Goal: Find specific page/section: Find specific page/section

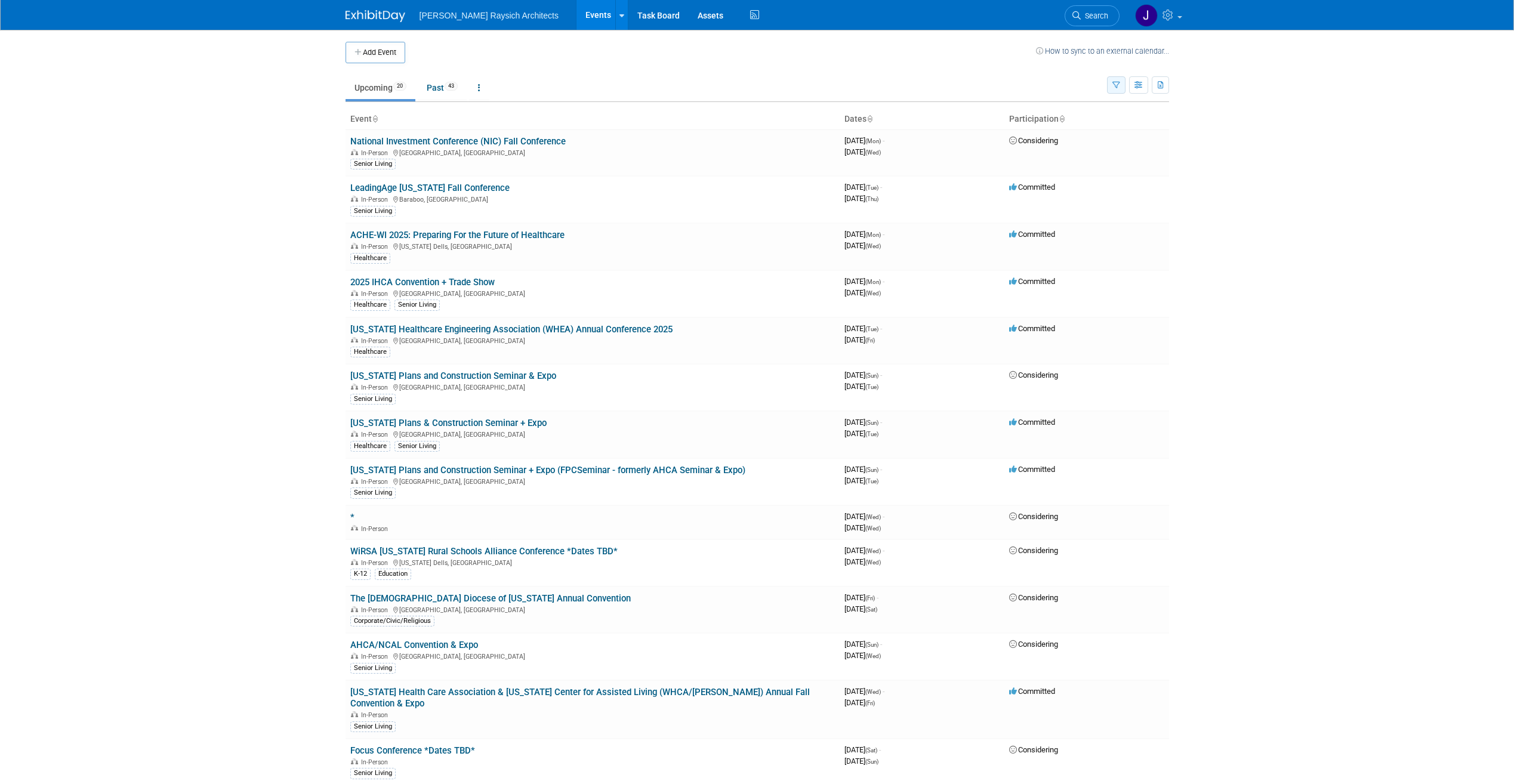
click at [1116, 85] on icon "button" at bounding box center [1116, 85] width 7 height 7
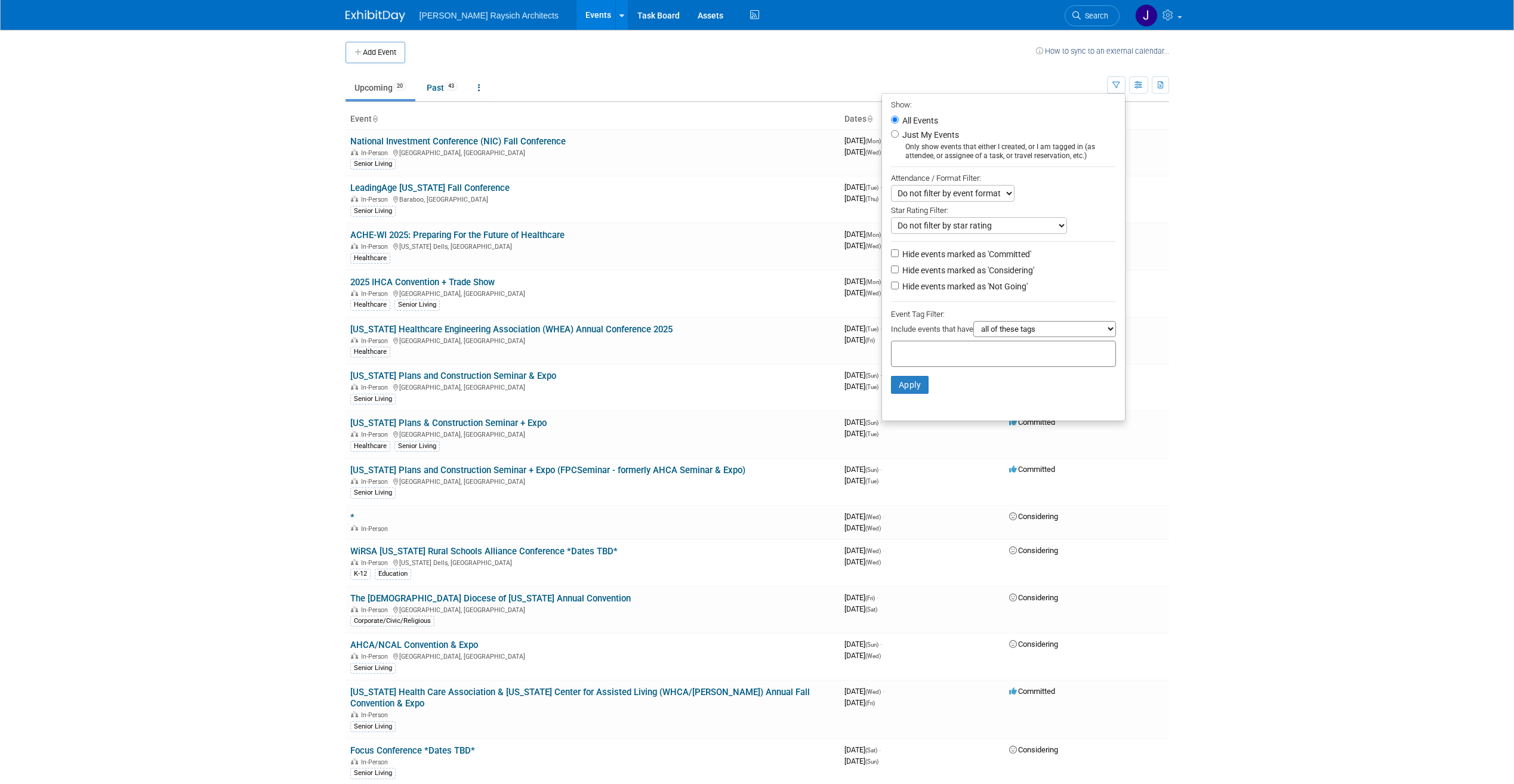
click at [1023, 334] on select "all of these tags any one of these tags only and exactly these specific tags" at bounding box center [1045, 329] width 143 height 16
select select "only"
click at [974, 325] on select "all of these tags any one of these tags only and exactly these specific tags" at bounding box center [1045, 329] width 143 height 16
click at [976, 354] on input "text" at bounding box center [944, 352] width 96 height 12
click at [948, 486] on div "Senior Living" at bounding box center [938, 491] width 108 height 16
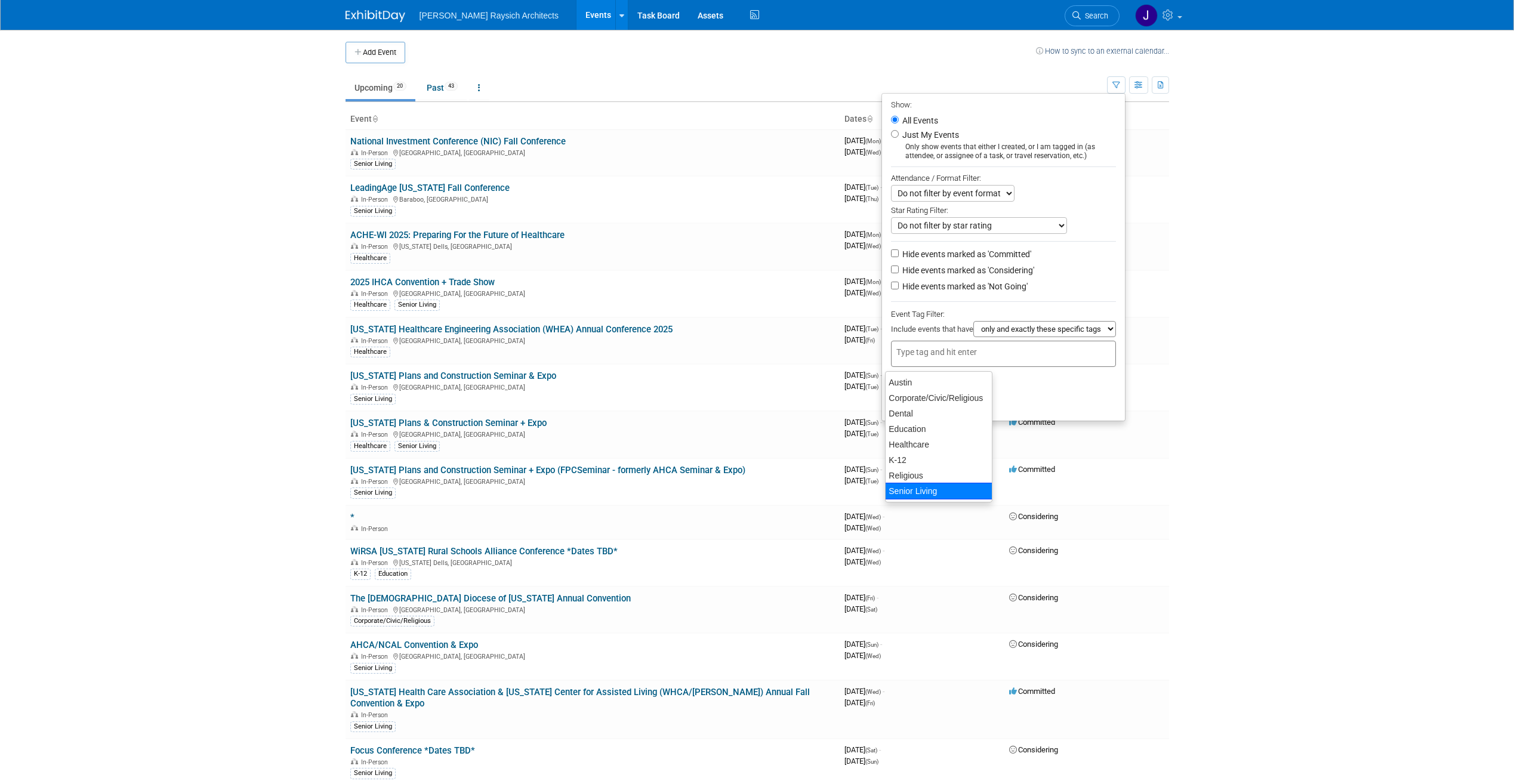
type input "Senior Living"
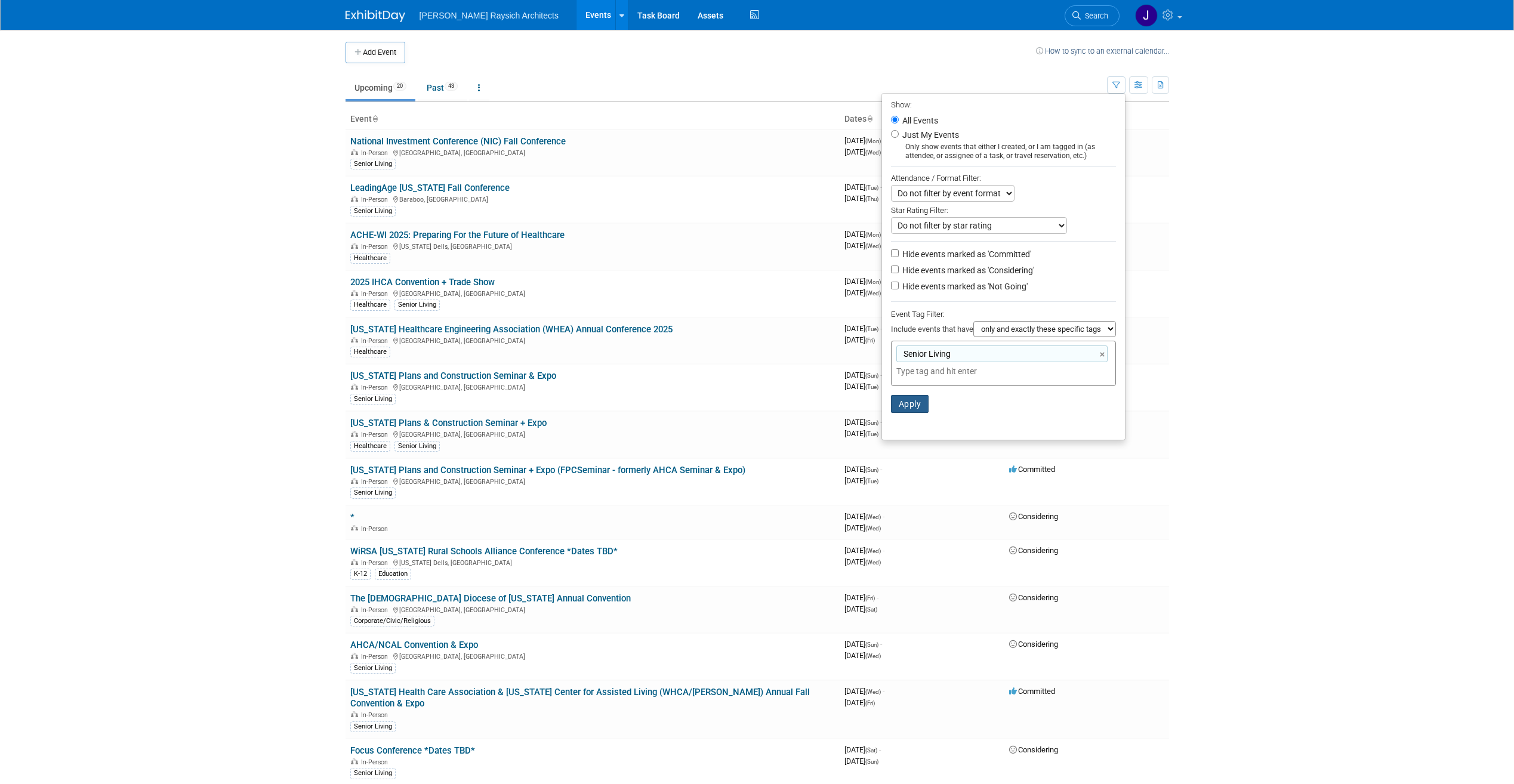
click at [915, 406] on button "Apply" at bounding box center [910, 404] width 38 height 18
